Goal: Task Accomplishment & Management: Use online tool/utility

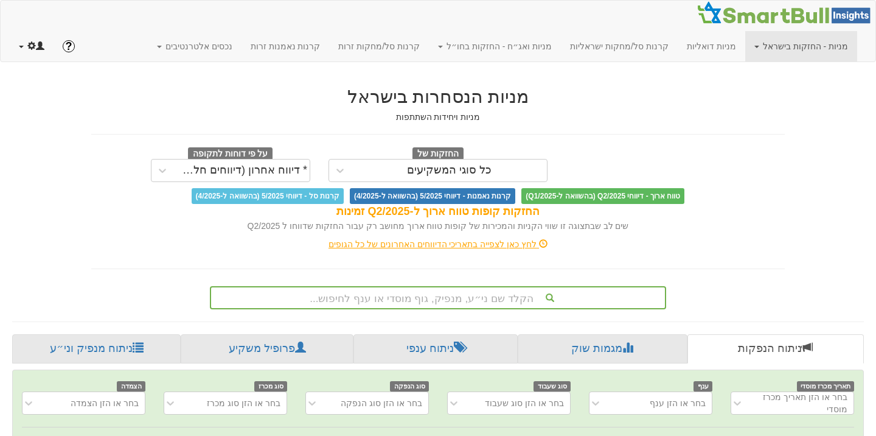
click at [27, 41] on span at bounding box center [31, 45] width 9 height 9
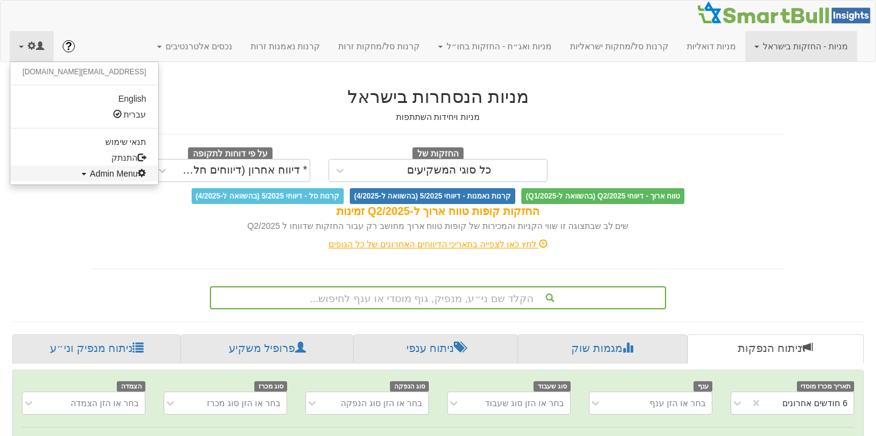
click at [90, 176] on span "Admin Menu" at bounding box center [118, 174] width 57 height 10
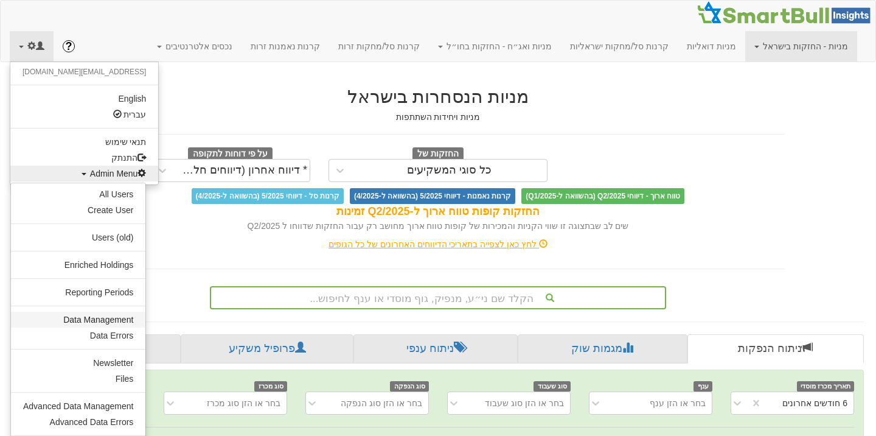
scroll to position [0, 2500]
click at [93, 315] on link "Data Management" at bounding box center [78, 319] width 134 height 16
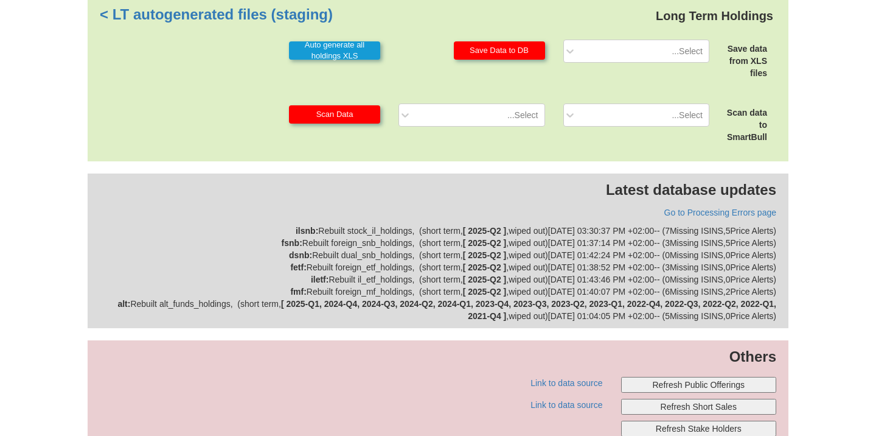
scroll to position [352, 0]
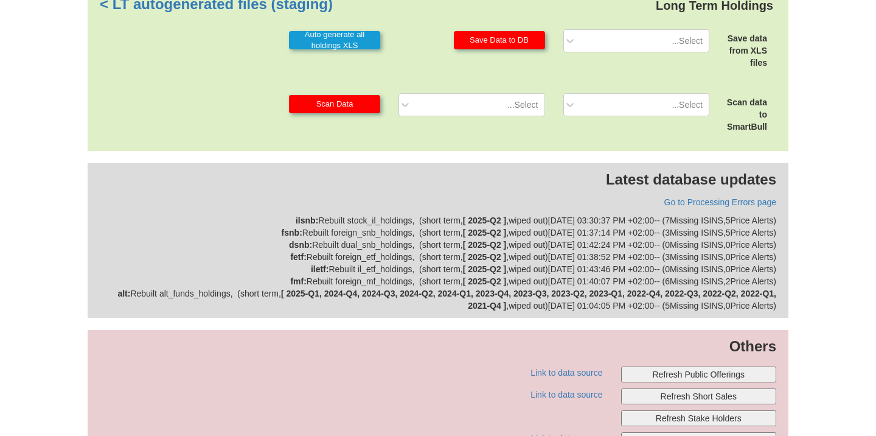
click at [676, 373] on button "Refresh Public Offerings" at bounding box center [699, 374] width 156 height 16
